Goal: Information Seeking & Learning: Find specific page/section

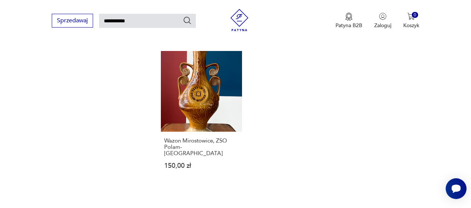
scroll to position [958, 0]
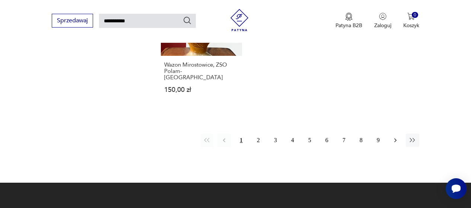
click at [398, 137] on icon "button" at bounding box center [395, 140] width 7 height 7
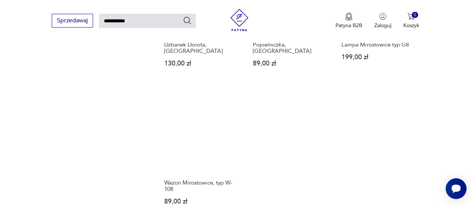
scroll to position [883, 0]
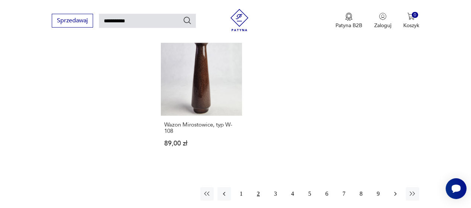
click at [393, 190] on icon "button" at bounding box center [395, 193] width 7 height 7
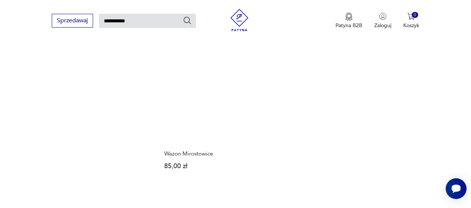
scroll to position [883, 0]
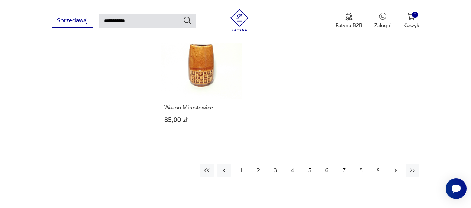
click at [395, 167] on icon "button" at bounding box center [395, 170] width 7 height 7
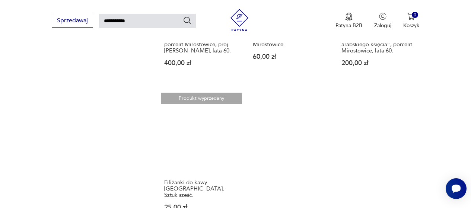
scroll to position [846, 0]
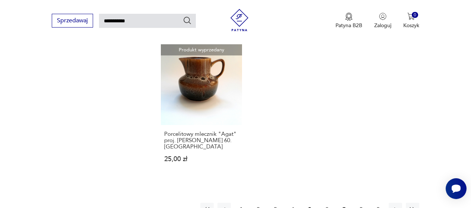
scroll to position [883, 0]
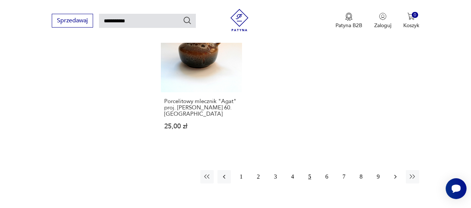
click at [393, 173] on icon "button" at bounding box center [395, 176] width 7 height 7
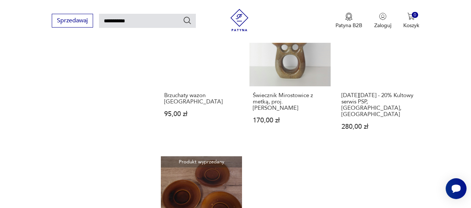
scroll to position [809, 0]
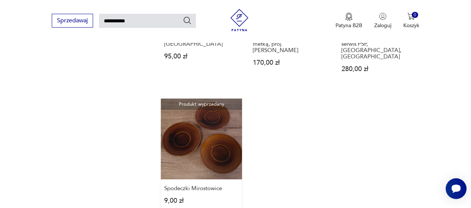
click at [206, 99] on link "Produkt wyprzedany Spodeczki Mirostowice 9,00 zł" at bounding box center [201, 159] width 81 height 120
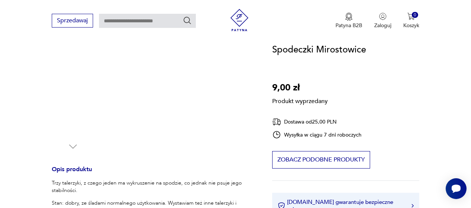
scroll to position [261, 0]
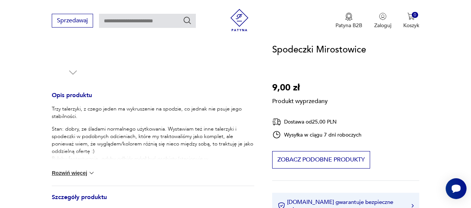
click at [79, 173] on button "Rozwiń więcej" at bounding box center [73, 173] width 43 height 7
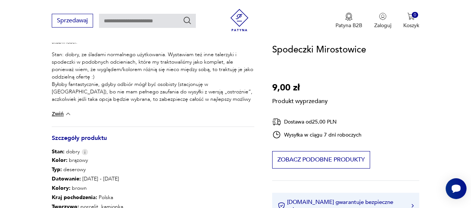
scroll to position [410, 0]
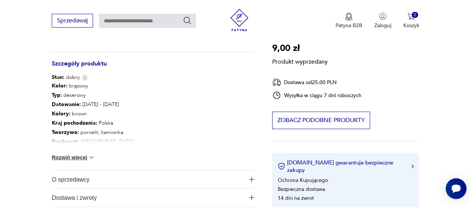
click at [71, 158] on button "Rozwiń więcej" at bounding box center [73, 157] width 43 height 7
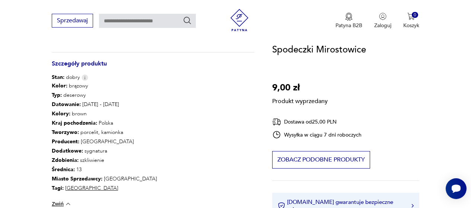
type input "**********"
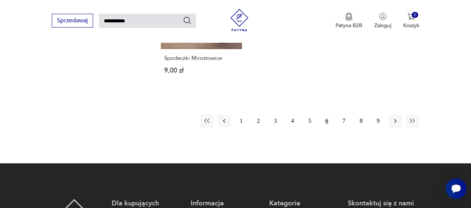
scroll to position [894, 0]
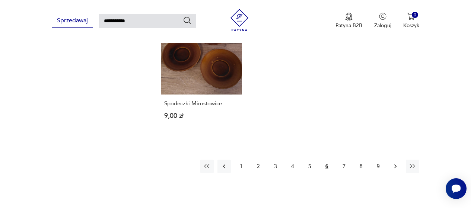
click at [395, 163] on icon "button" at bounding box center [395, 166] width 7 height 7
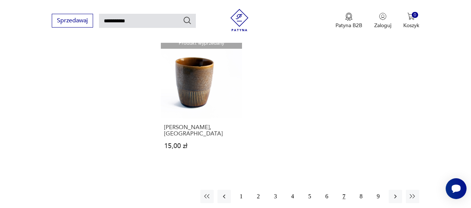
scroll to position [883, 0]
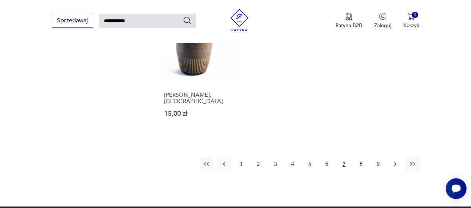
click at [393, 161] on icon "button" at bounding box center [395, 164] width 7 height 7
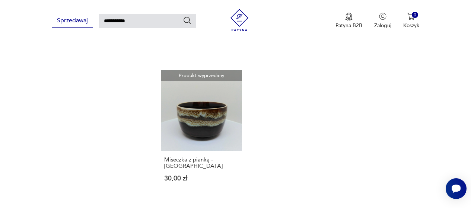
scroll to position [846, 0]
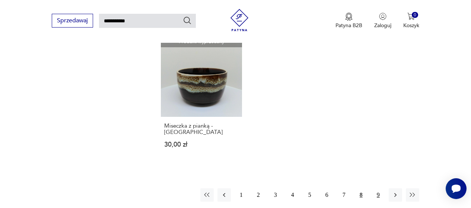
click at [379, 189] on button "9" at bounding box center [378, 195] width 13 height 13
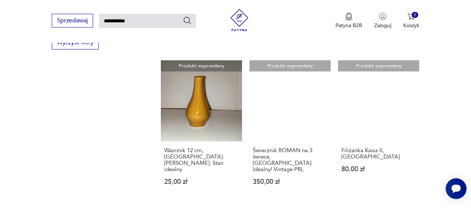
scroll to position [436, 0]
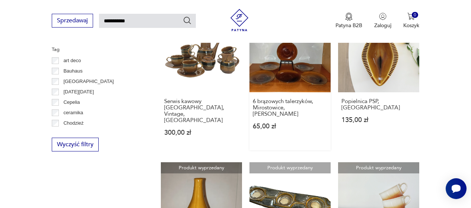
click at [284, 57] on link "Produkt wyprzedany 6 brązowych talerzyków, Mirostowice, [PERSON_NAME] 65,00 zł" at bounding box center [290, 80] width 81 height 139
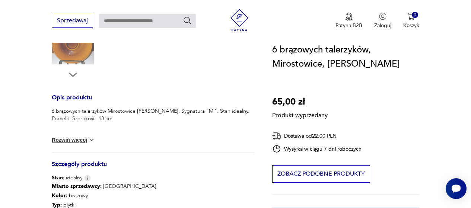
scroll to position [261, 0]
